Goal: Use online tool/utility: Utilize a website feature to perform a specific function

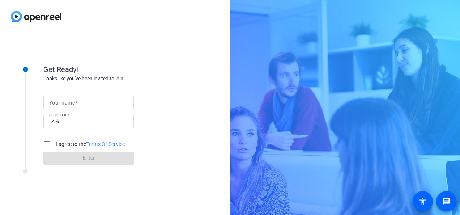
click at [103, 105] on input "Your name" at bounding box center [88, 102] width 79 height 9
type input "[PERSON_NAME]"
click at [49, 143] on input "I agree to the Terms Of Service" at bounding box center [47, 144] width 14 height 14
checkbox input "true"
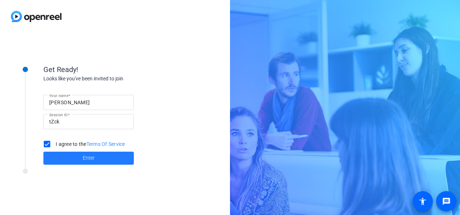
click at [84, 156] on span "Enter" at bounding box center [89, 158] width 12 height 8
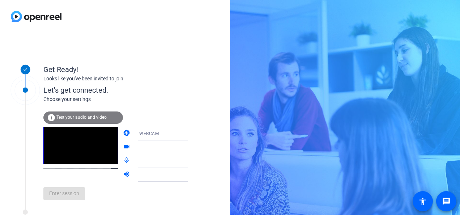
click at [72, 115] on span "Test your audio and video" at bounding box center [81, 117] width 50 height 5
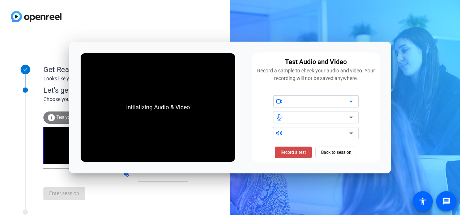
click at [293, 150] on span "Record a test" at bounding box center [293, 152] width 25 height 7
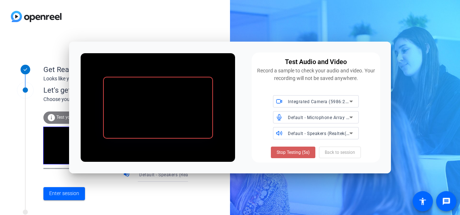
click at [297, 149] on span at bounding box center [293, 152] width 45 height 17
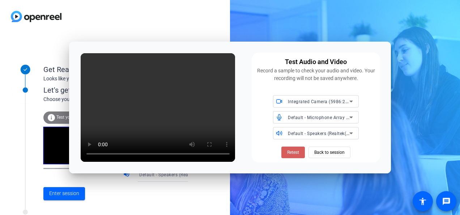
click at [296, 151] on span "Retest" at bounding box center [293, 152] width 12 height 7
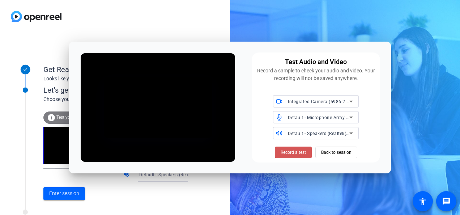
click at [296, 151] on span "Record a test" at bounding box center [293, 152] width 25 height 7
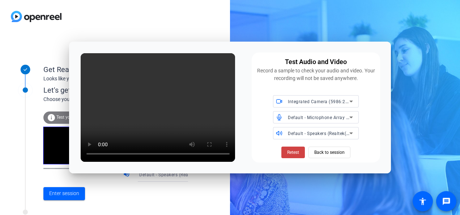
click at [352, 117] on icon at bounding box center [352, 118] width 4 height 2
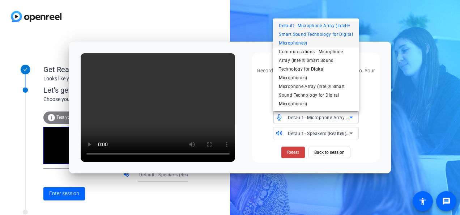
click at [291, 149] on div at bounding box center [230, 107] width 460 height 215
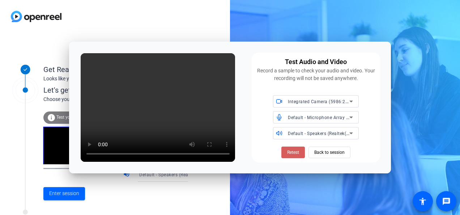
click at [291, 149] on span "Retest" at bounding box center [293, 152] width 12 height 7
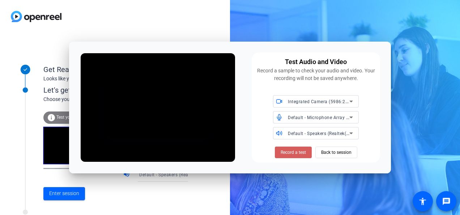
click at [295, 150] on span "Record a test" at bounding box center [293, 152] width 25 height 7
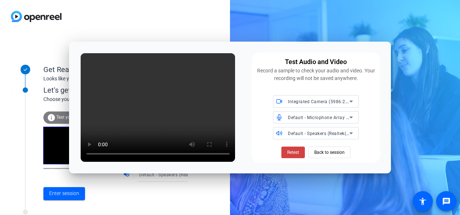
drag, startPoint x: 386, startPoint y: 47, endPoint x: 377, endPoint y: 59, distance: 14.5
click at [386, 47] on div "Test Audio and Video Record a sample to check your audio and video. Your record…" at bounding box center [230, 108] width 322 height 132
click at [327, 150] on span "Back to session" at bounding box center [330, 153] width 30 height 14
